Goal: Transaction & Acquisition: Purchase product/service

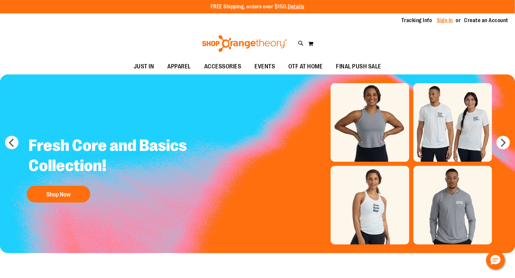
click at [449, 19] on link "Sign In" at bounding box center [445, 20] width 16 height 7
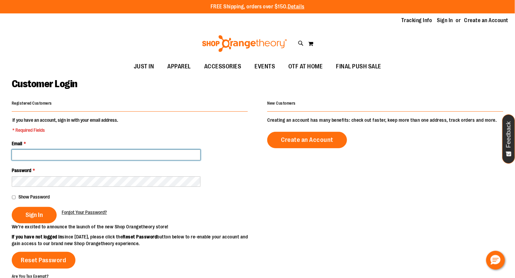
type input "**********"
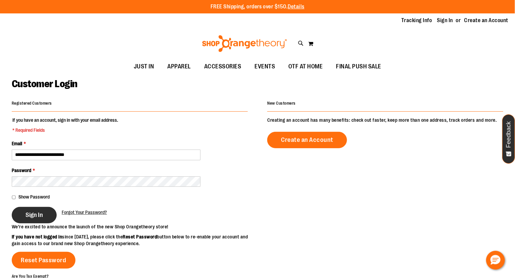
click at [39, 214] on span "Sign In" at bounding box center [33, 214] width 17 height 7
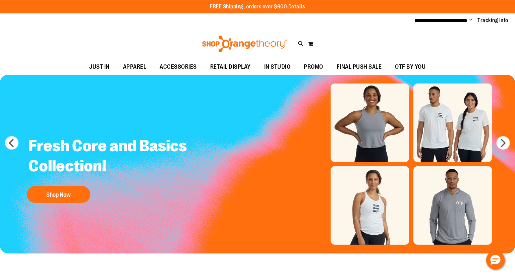
click at [79, 36] on div "Toggle Nav Search Popular Suggestions Advanced Search" at bounding box center [257, 44] width 515 height 31
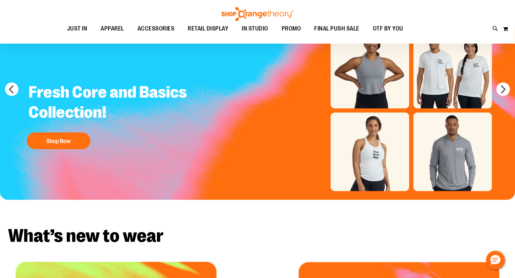
scroll to position [56, 0]
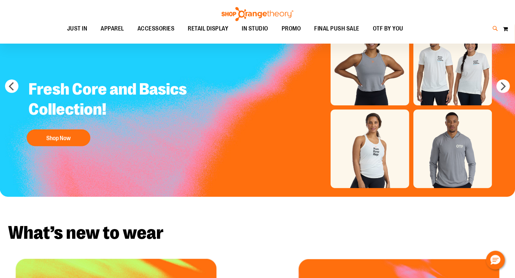
click at [495, 29] on icon at bounding box center [496, 29] width 6 height 8
type input "**********"
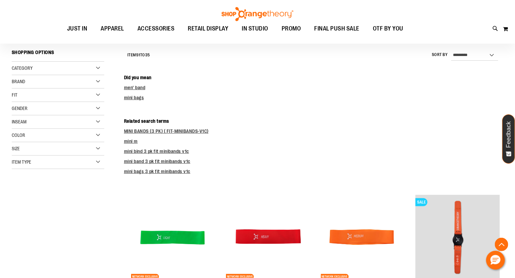
scroll to position [151, 0]
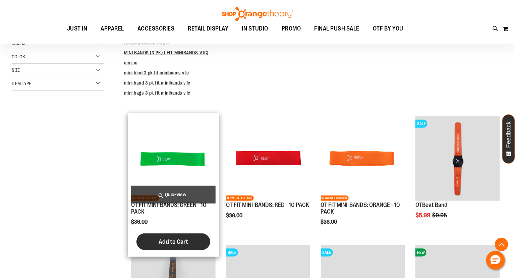
click at [193, 239] on button "Add to Cart" at bounding box center [174, 241] width 74 height 17
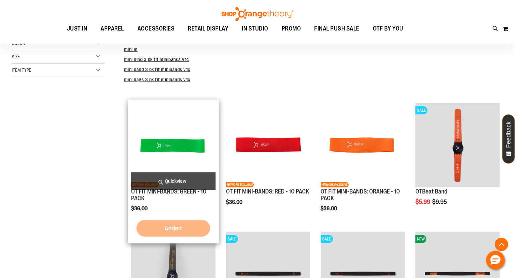
scroll to position [175, 0]
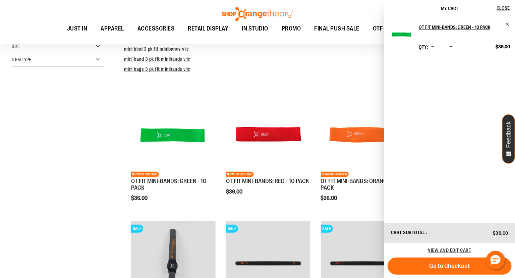
click at [450, 48] on span "Increase product quantity" at bounding box center [450, 46] width 3 height 7
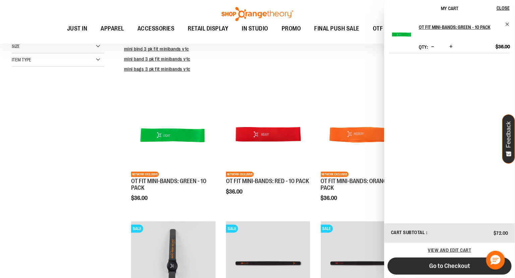
click at [446, 266] on span "Go to Checkout" at bounding box center [449, 265] width 41 height 7
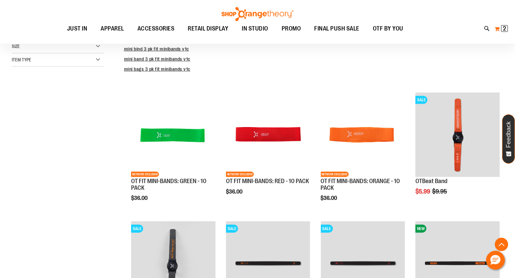
click at [502, 28] on span "2 2 items" at bounding box center [504, 28] width 7 height 7
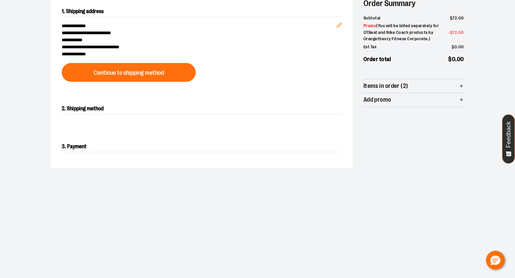
scroll to position [78, 0]
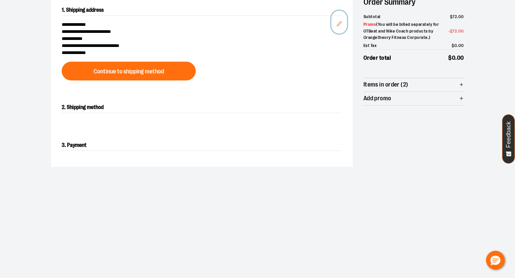
click at [338, 23] on icon "Edit" at bounding box center [339, 23] width 5 height 5
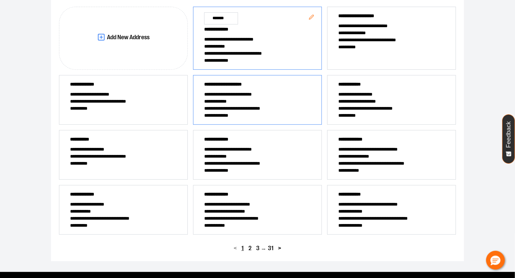
scroll to position [111, 0]
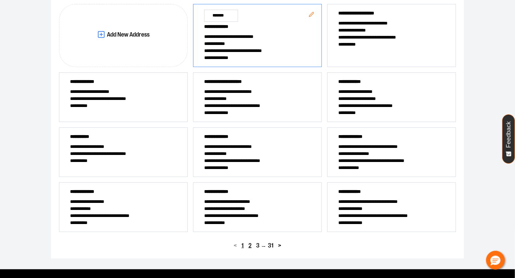
click at [250, 249] on span "2" at bounding box center [250, 246] width 3 height 6
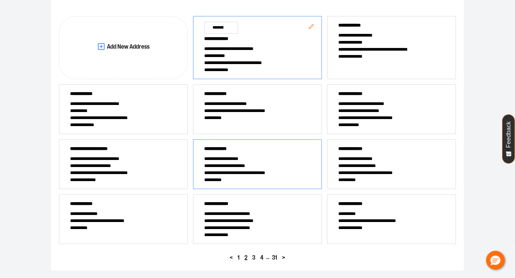
scroll to position [99, 0]
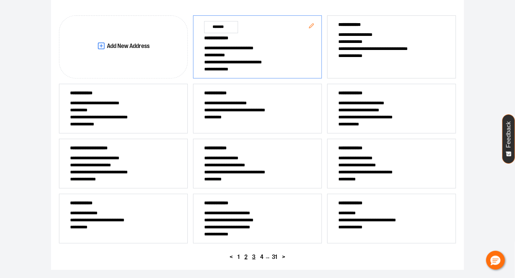
click at [254, 260] on span "3" at bounding box center [253, 257] width 3 height 6
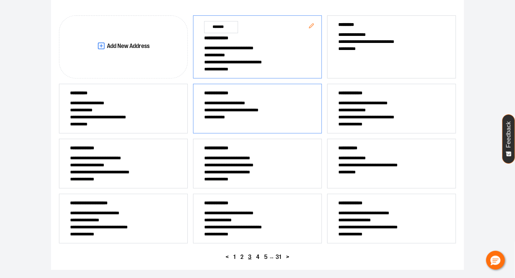
scroll to position [94, 0]
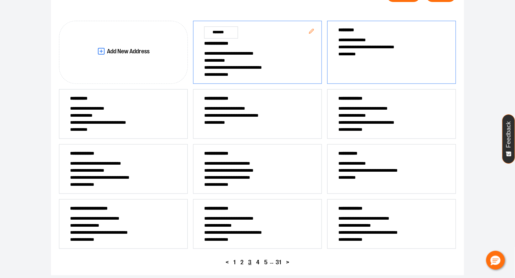
click at [368, 55] on span "**********" at bounding box center [390, 54] width 104 height 7
click at [390, 126] on span "**********" at bounding box center [390, 122] width 104 height 7
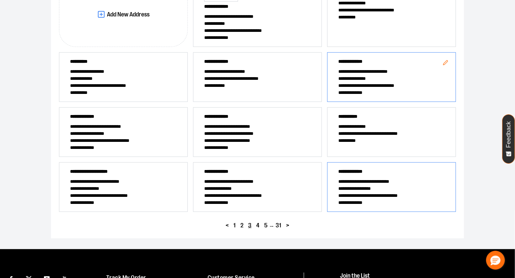
scroll to position [0, 0]
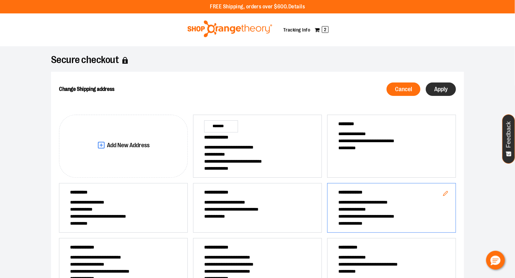
click at [439, 93] on span "Apply" at bounding box center [440, 89] width 13 height 6
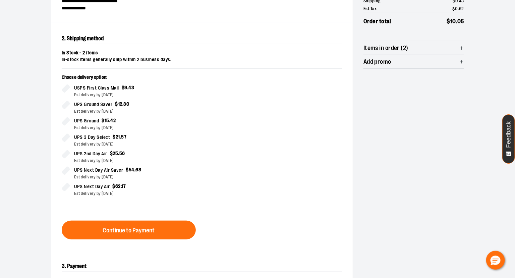
scroll to position [123, 0]
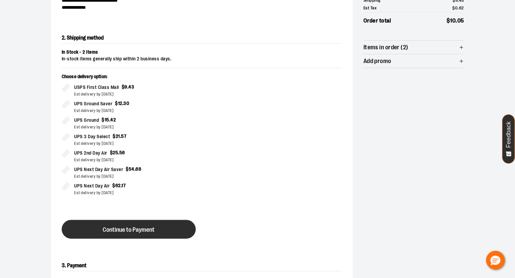
click at [169, 233] on button "Continue to Payment" at bounding box center [129, 229] width 134 height 19
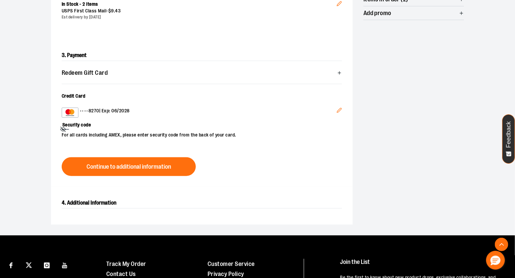
scroll to position [175, 0]
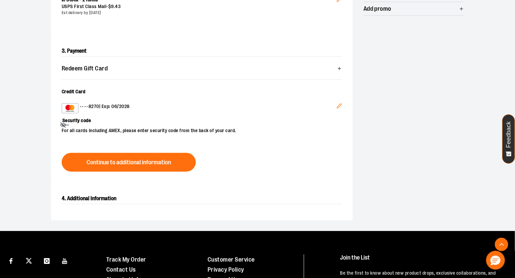
click at [340, 108] on button "Edit" at bounding box center [339, 107] width 16 height 18
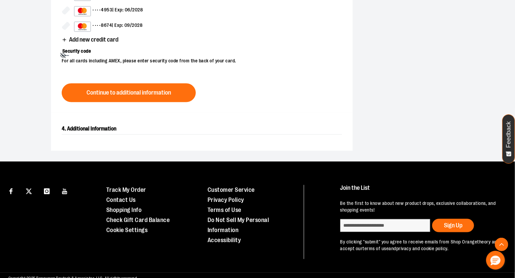
click at [99, 43] on span "Add new credit card" at bounding box center [93, 40] width 49 height 6
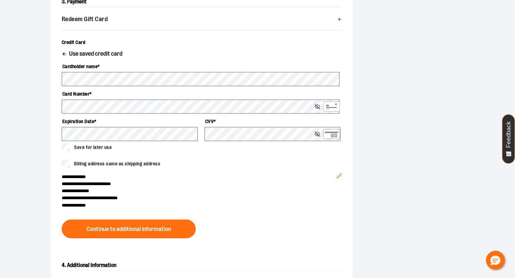
scroll to position [225, 0]
click at [125, 167] on span "Billing address same as shipping address" at bounding box center [117, 163] width 86 height 7
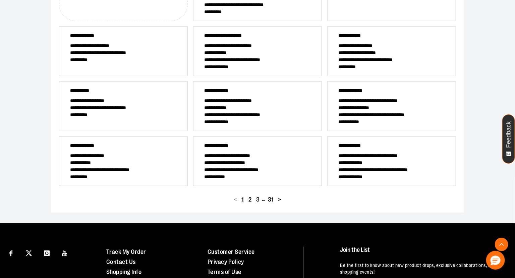
scroll to position [188, 0]
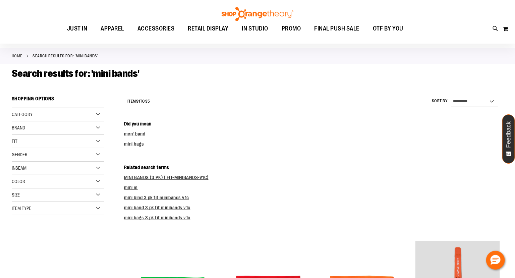
scroll to position [26, 0]
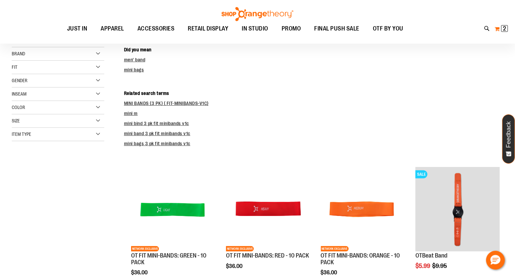
click at [506, 30] on span "2" at bounding box center [504, 28] width 3 height 7
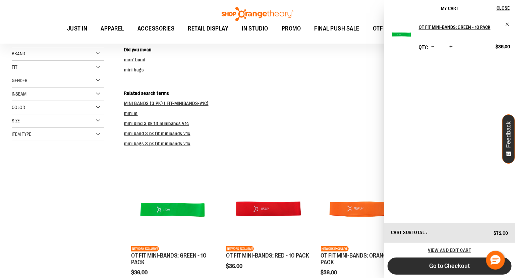
click at [442, 267] on span "Go to Checkout" at bounding box center [449, 265] width 41 height 7
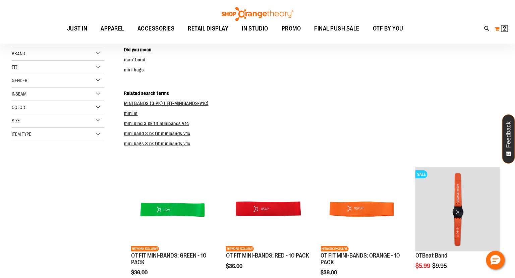
click at [506, 29] on span "2" at bounding box center [504, 28] width 3 height 7
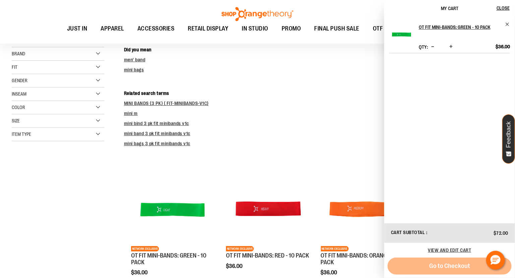
click at [502, 31] on span "2 2 items" at bounding box center [504, 28] width 7 height 7
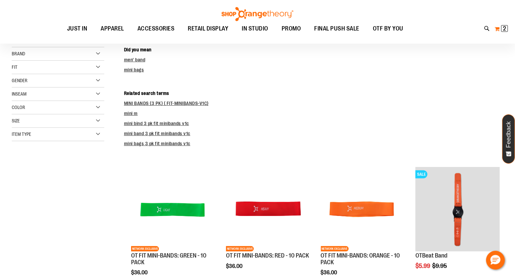
click at [497, 27] on button "My Cart 2 2 items" at bounding box center [501, 28] width 14 height 11
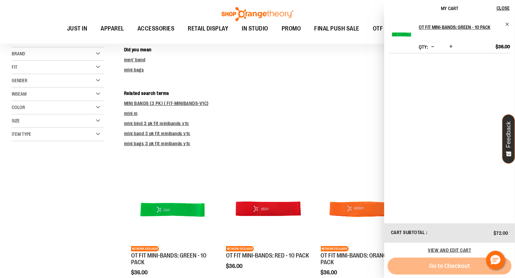
click at [497, 27] on button "My Cart 2 2 items" at bounding box center [501, 28] width 14 height 11
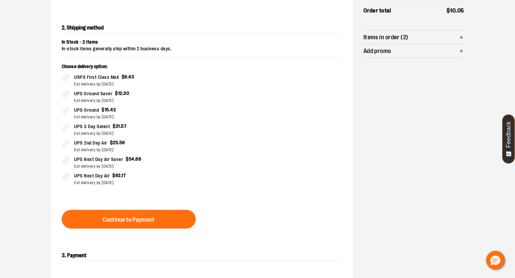
scroll to position [224, 0]
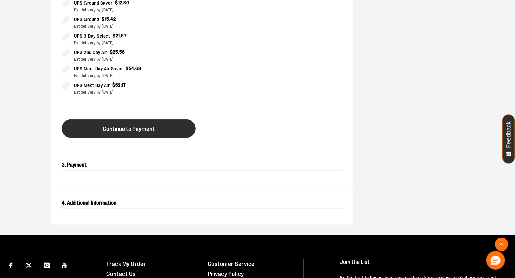
click at [156, 126] on button "Continue to Payment" at bounding box center [129, 128] width 134 height 19
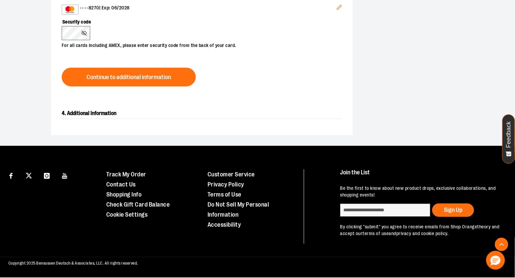
click at [341, 8] on button "Edit" at bounding box center [339, 8] width 16 height 18
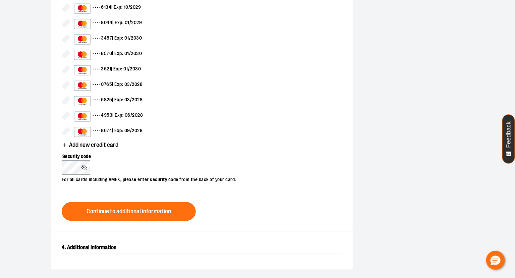
scroll to position [382, 0]
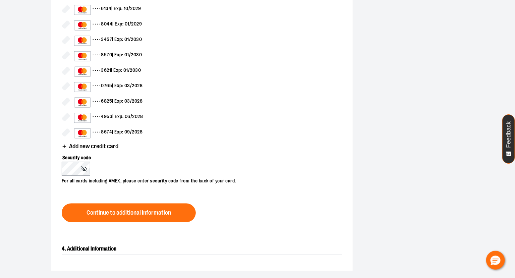
click at [92, 150] on span "Add new credit card" at bounding box center [93, 146] width 49 height 6
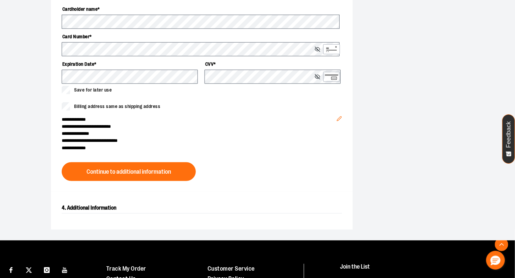
scroll to position [276, 0]
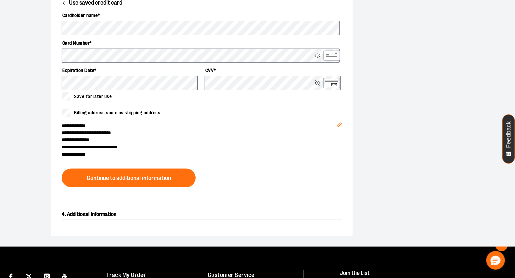
click at [237, 198] on div "**********" at bounding box center [202, 67] width 302 height 264
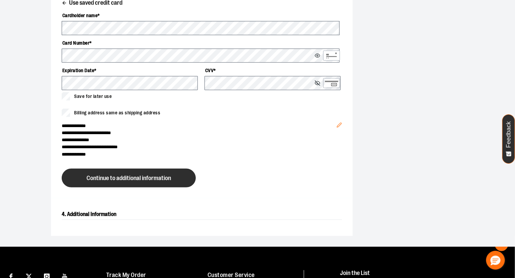
click at [122, 186] on button "Continue to additional information" at bounding box center [129, 178] width 134 height 19
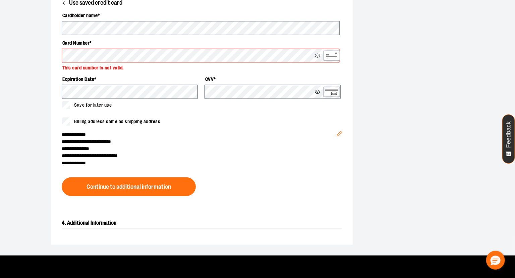
click at [315, 58] on icon at bounding box center [317, 55] width 5 height 5
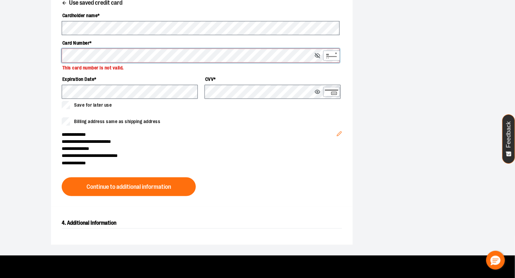
click at [41, 64] on div "**********" at bounding box center [257, 13] width 483 height 485
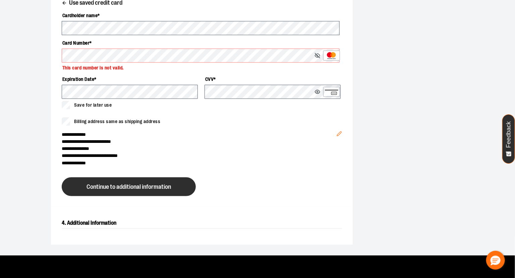
click at [142, 190] on span "Continue to additional information" at bounding box center [129, 187] width 85 height 6
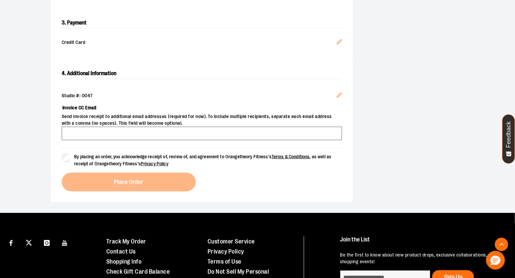
scroll to position [223, 0]
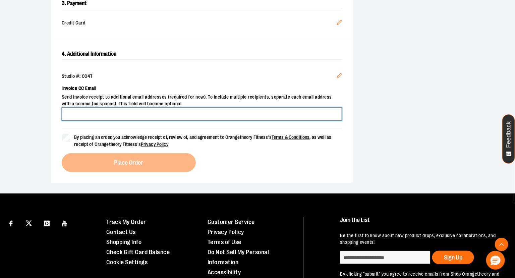
click at [126, 121] on input "Invoice CC Email" at bounding box center [202, 113] width 280 height 13
type input "**********"
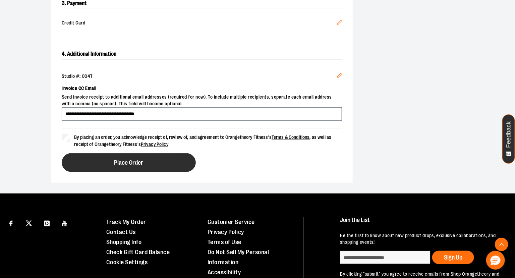
click at [128, 166] on span "Place Order" at bounding box center [128, 163] width 29 height 6
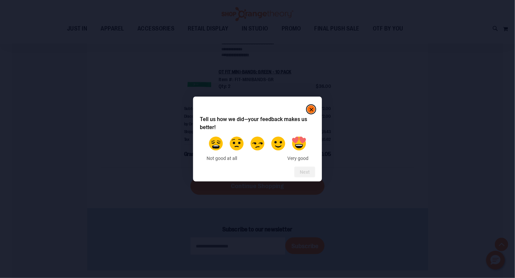
scroll to position [158, 0]
click at [314, 112] on rect "Close" at bounding box center [312, 110] width 8 height 8
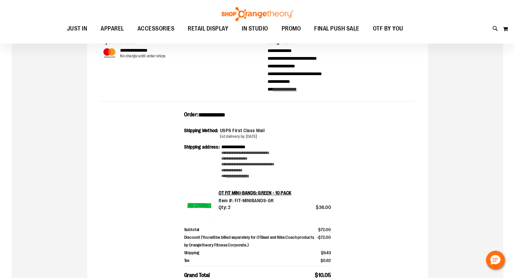
scroll to position [37, 0]
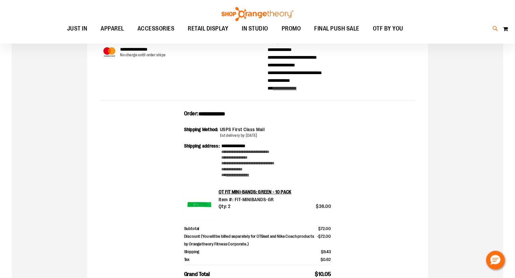
click at [493, 28] on icon at bounding box center [496, 29] width 6 height 8
type input "******"
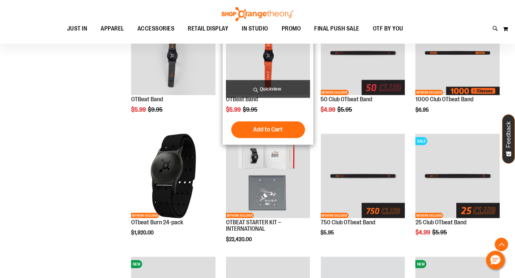
scroll to position [221, 0]
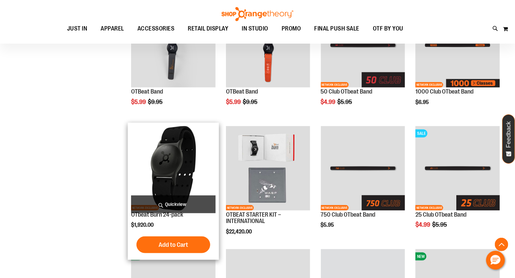
click at [167, 162] on img "product" at bounding box center [173, 168] width 85 height 85
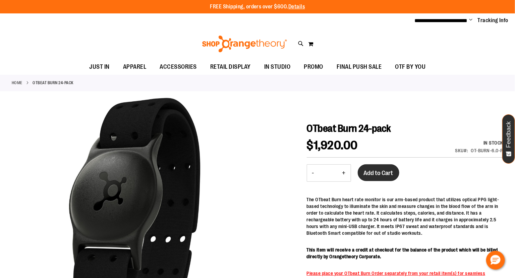
click at [373, 171] on span "Add to Cart" at bounding box center [379, 172] width 30 height 7
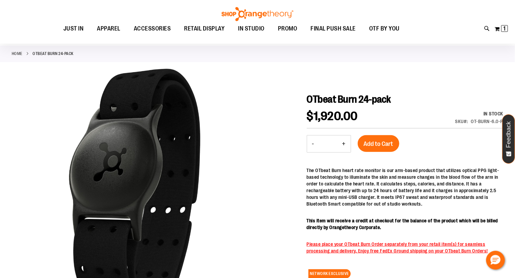
scroll to position [52, 0]
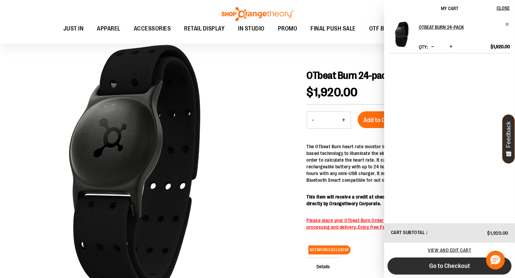
click at [451, 263] on span "Go to Checkout" at bounding box center [449, 265] width 41 height 7
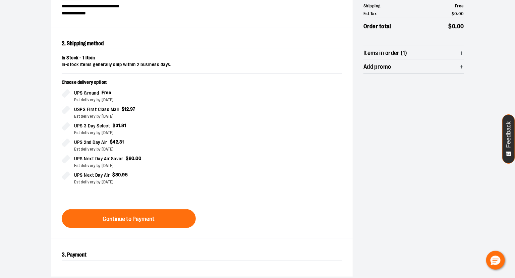
scroll to position [117, 0]
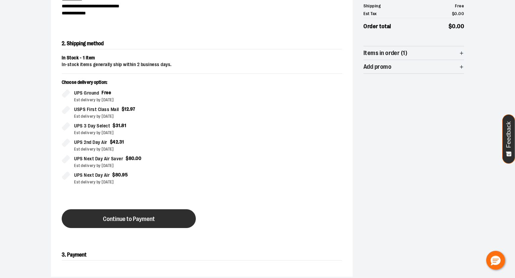
click at [135, 218] on span "Continue to Payment" at bounding box center [129, 219] width 52 height 6
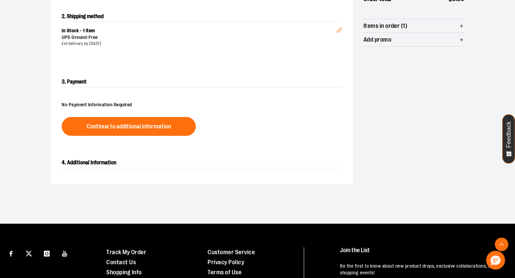
scroll to position [145, 0]
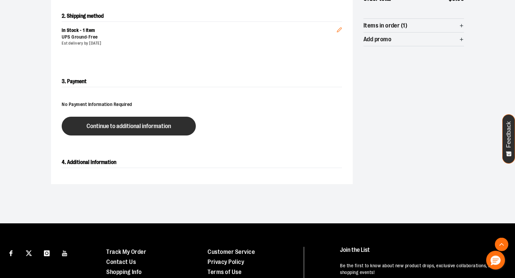
click at [168, 136] on button "Continue to additional information" at bounding box center [129, 126] width 134 height 19
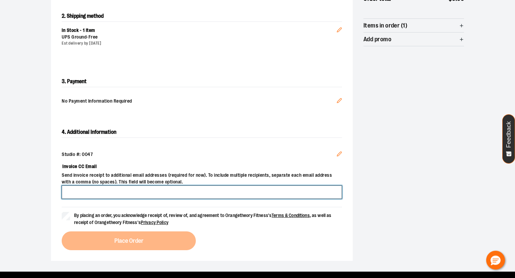
click at [100, 194] on input "Invoice CC Email" at bounding box center [202, 191] width 280 height 13
type input "**********"
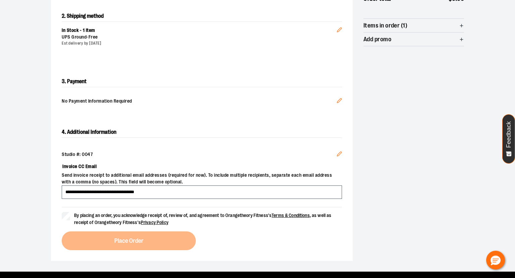
click at [65, 226] on label "By placing an order, you acknowledge receipt of, review of, and agreement to Or…" at bounding box center [202, 219] width 280 height 14
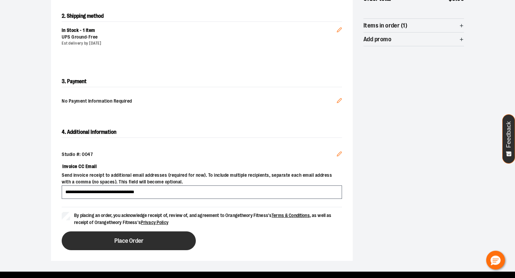
click at [88, 242] on button "Place Order" at bounding box center [129, 240] width 134 height 19
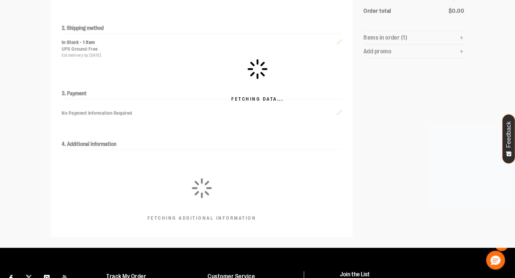
scroll to position [162, 0]
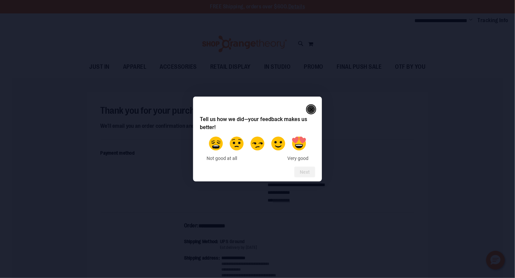
click at [308, 108] on rect "Close" at bounding box center [312, 110] width 8 height 8
